Goal: Information Seeking & Learning: Find specific fact

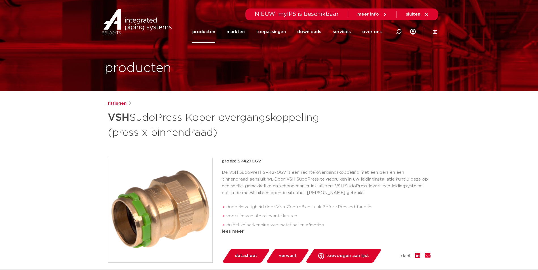
drag, startPoint x: 259, startPoint y: 177, endPoint x: 237, endPoint y: 177, distance: 22.1
click at [237, 165] on p "groep: SP4270GV" at bounding box center [326, 161] width 209 height 7
copy p "SP4270GV"
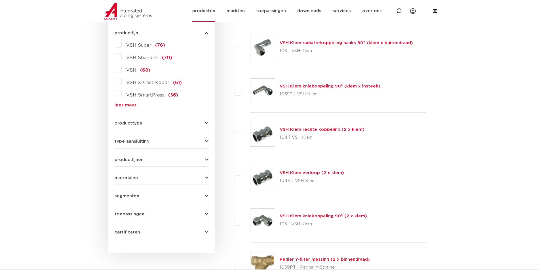
click at [394, 10] on div at bounding box center [398, 11] width 23 height 22
paste input "123460563"
type input "123460563"
click button "Zoeken" at bounding box center [0, 0] width 0 height 0
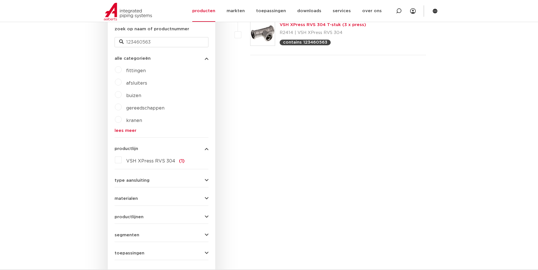
scroll to position [57, 0]
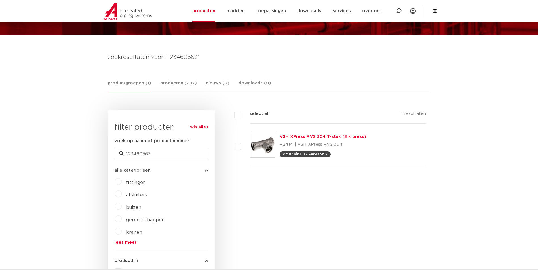
click at [329, 136] on link "VSH XPress RVS 304 T-stuk (3 x press)" at bounding box center [323, 137] width 86 height 4
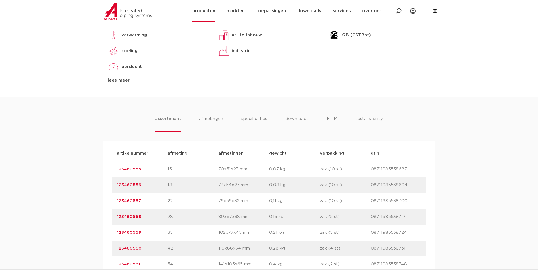
scroll to position [198, 0]
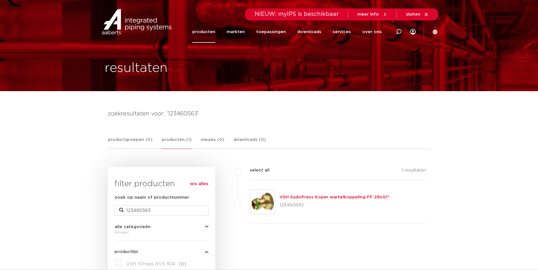
click at [208, 36] on link "producten" at bounding box center [203, 32] width 23 height 22
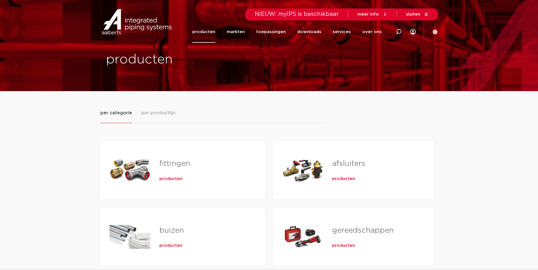
click at [166, 179] on span "producten" at bounding box center [170, 179] width 23 height 6
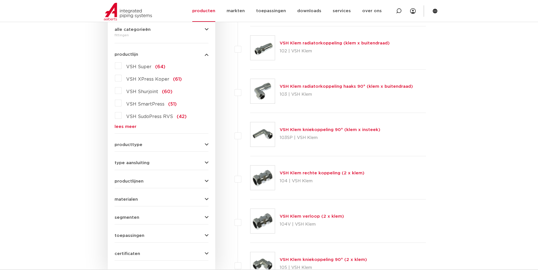
scroll to position [142, 0]
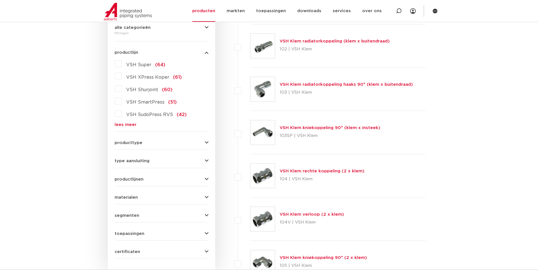
click at [128, 124] on link "lees meer" at bounding box center [162, 125] width 94 height 4
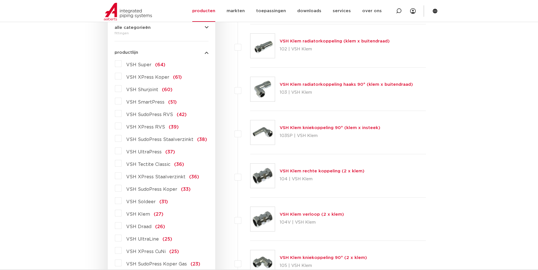
click at [150, 77] on span "VSH XPress Koper" at bounding box center [147, 77] width 43 height 5
click at [0, 0] on input "VSH XPress Koper (61)" at bounding box center [0, 0] width 0 height 0
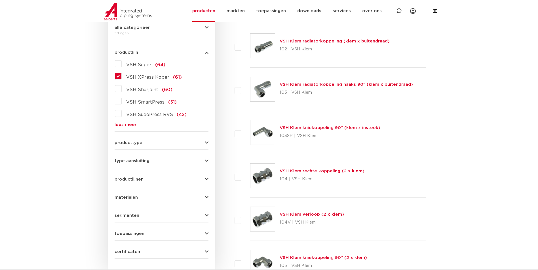
click at [133, 125] on link "lees meer" at bounding box center [162, 125] width 94 height 4
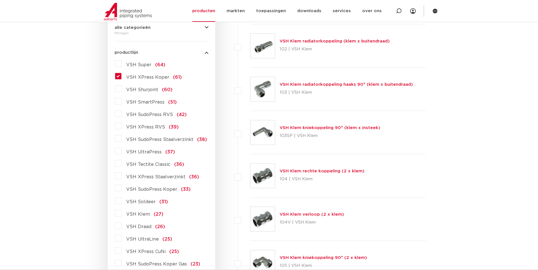
click at [142, 79] on span "VSH XPress Koper" at bounding box center [147, 77] width 43 height 5
click at [0, 0] on input "VSH XPress Koper (61)" at bounding box center [0, 0] width 0 height 0
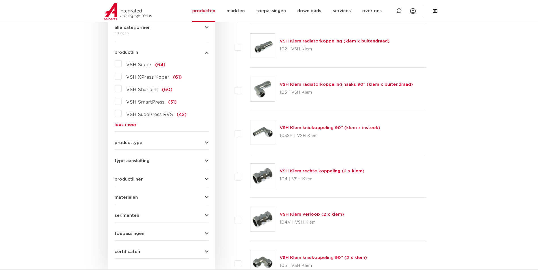
click at [130, 123] on link "lees meer" at bounding box center [162, 125] width 94 height 4
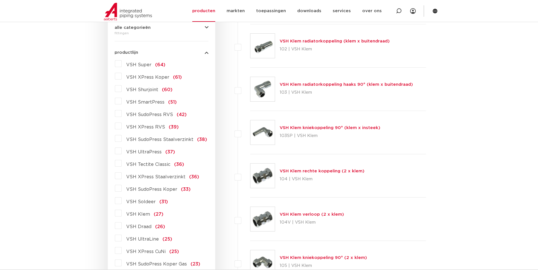
click at [148, 187] on span "VSH SudoPress Koper" at bounding box center [151, 189] width 51 height 5
click at [0, 0] on input "VSH SudoPress Koper (33)" at bounding box center [0, 0] width 0 height 0
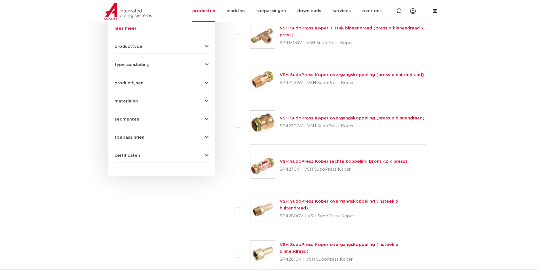
scroll to position [255, 0]
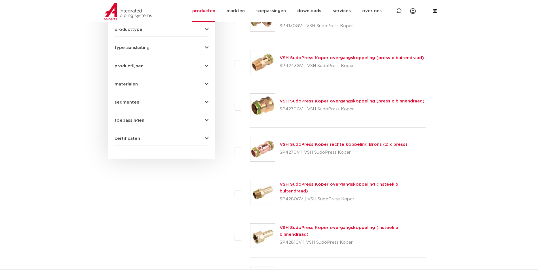
drag, startPoint x: 302, startPoint y: 67, endPoint x: 278, endPoint y: 69, distance: 24.8
click at [278, 69] on div "VSH SudoPress Koper overgangskoppeling (press x buitendraad) SP4243GV | VSH Sud…" at bounding box center [338, 62] width 176 height 43
copy p "SP4243GV"
